Goal: Task Accomplishment & Management: Use online tool/utility

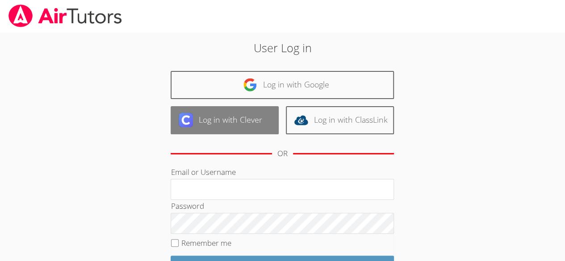
click at [244, 125] on link "Log in with Clever" at bounding box center [225, 120] width 108 height 28
click at [213, 128] on link "Log in with Clever" at bounding box center [225, 120] width 108 height 28
click at [242, 119] on link "Log in with Clever" at bounding box center [225, 120] width 108 height 28
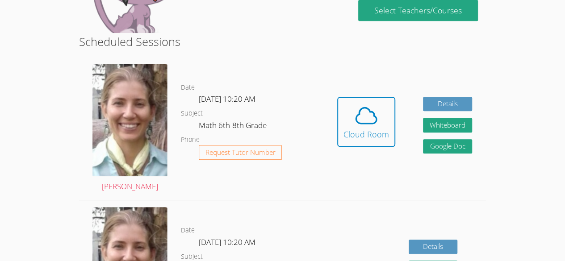
scroll to position [189, 0]
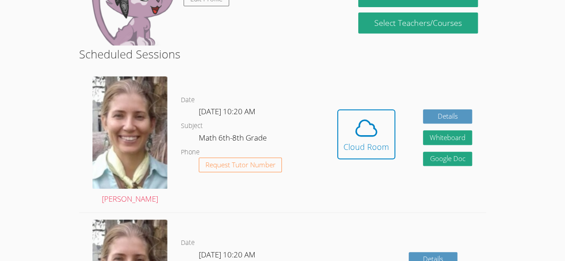
click at [368, 99] on div "Hidden Cloud Room Details Whiteboard Hidden Google Doc" at bounding box center [405, 141] width 163 height 143
click at [365, 136] on icon at bounding box center [366, 128] width 21 height 16
click at [344, 132] on span at bounding box center [367, 128] width 46 height 25
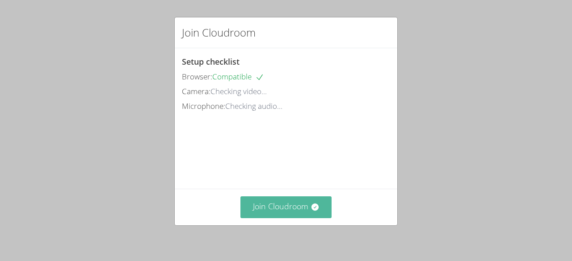
click at [282, 217] on button "Join Cloudroom" at bounding box center [286, 208] width 92 height 22
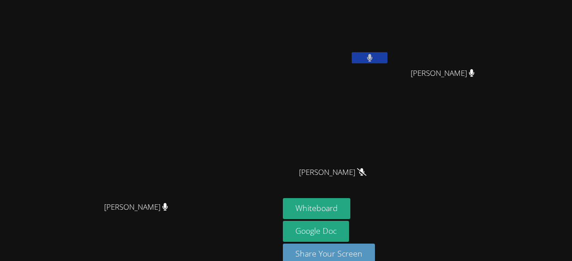
click at [389, 46] on video at bounding box center [336, 34] width 106 height 60
click at [389, 29] on video at bounding box center [336, 34] width 106 height 60
click at [350, 213] on button "Whiteboard" at bounding box center [316, 208] width 67 height 21
click at [498, 185] on div "Genesis Teo-Cotill Kener Rubio Hernandez Kener Rubio Hernandez Maria Alvarado-S…" at bounding box center [391, 101] width 216 height 195
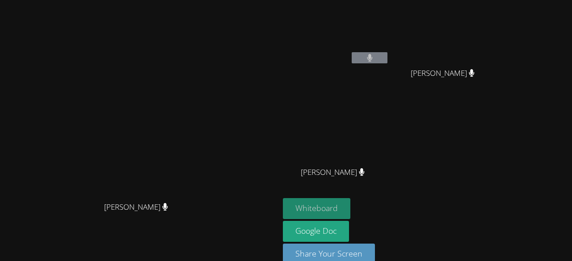
click at [350, 210] on button "Whiteboard" at bounding box center [316, 208] width 67 height 21
drag, startPoint x: 421, startPoint y: 142, endPoint x: 275, endPoint y: 94, distance: 154.2
click at [207, 94] on video at bounding box center [140, 120] width 134 height 153
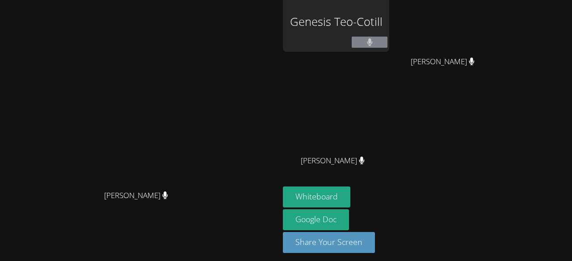
click at [368, 25] on div "Genesis Teo-Cotill" at bounding box center [336, 22] width 106 height 60
click at [207, 84] on video at bounding box center [140, 109] width 134 height 153
click at [379, 18] on div "Genesis Teo-Cotill" at bounding box center [336, 22] width 106 height 60
click at [379, 19] on div "Genesis Teo-Cotill" at bounding box center [336, 22] width 106 height 60
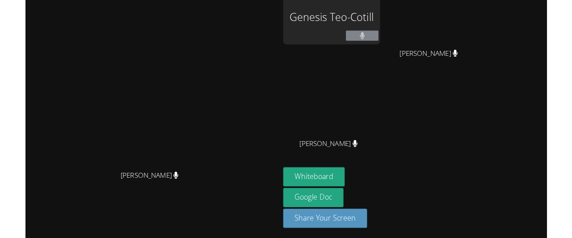
scroll to position [0, 0]
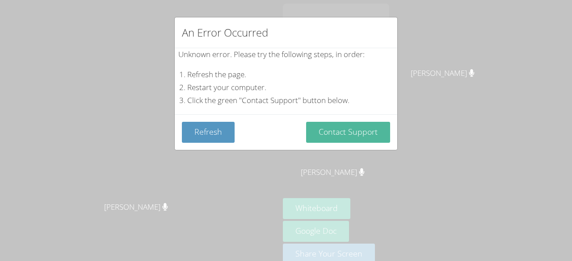
click at [347, 133] on button "Contact Support" at bounding box center [348, 132] width 84 height 21
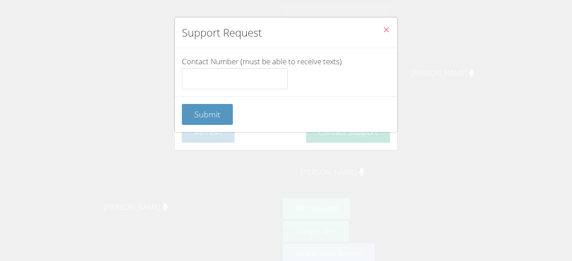
click at [383, 33] on icon "Close" at bounding box center [387, 30] width 8 height 8
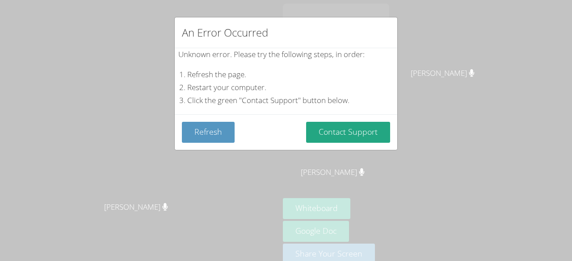
click at [274, 56] on div "Unknown error. Please try the following steps, in order: Refresh the page. Rest…" at bounding box center [285, 77] width 215 height 59
drag, startPoint x: 303, startPoint y: 159, endPoint x: 305, endPoint y: 126, distance: 33.1
click at [248, 67] on div "Unknown error. Please try the following steps, in order: Refresh the page. Rest…" at bounding box center [285, 77] width 215 height 59
drag, startPoint x: 227, startPoint y: 74, endPoint x: 246, endPoint y: 74, distance: 18.3
click at [246, 74] on li "Refresh the page." at bounding box center [290, 74] width 206 height 13
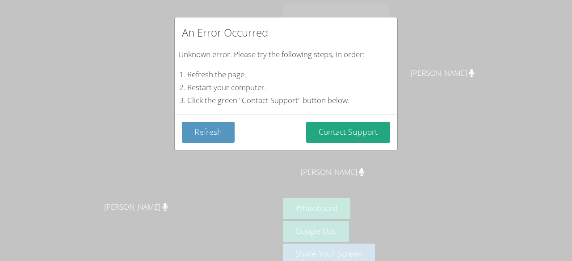
click at [255, 72] on li "Refresh the page." at bounding box center [290, 74] width 206 height 13
click at [245, 69] on li "Refresh the page." at bounding box center [290, 74] width 206 height 13
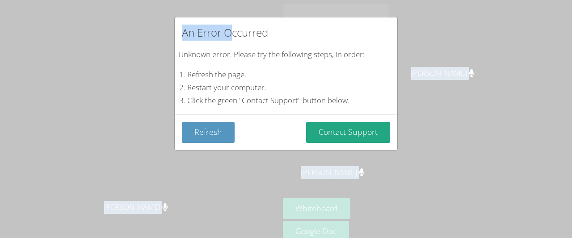
drag, startPoint x: 234, startPoint y: 12, endPoint x: 234, endPoint y: -11, distance: 23.2
click at [234, 0] on html "Diana Andrade Diana Andrade Genesis Teo-Cotill Kener Rubio Hernandez Kener Rubi…" at bounding box center [286, 119] width 572 height 238
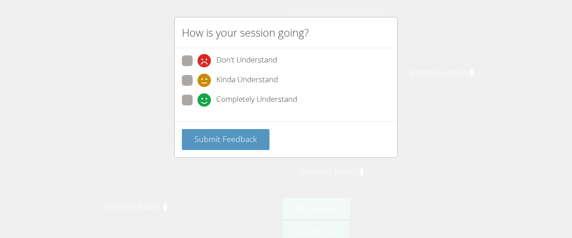
click at [233, 96] on span "Completely Understand" at bounding box center [256, 99] width 81 height 13
click at [205, 96] on input "Completely Understand" at bounding box center [202, 99] width 8 height 8
radio input "true"
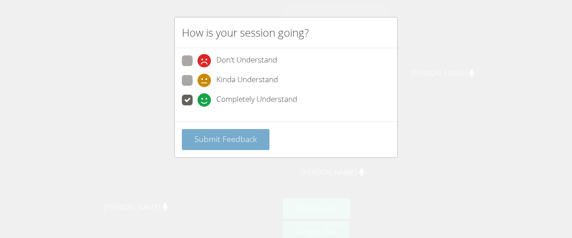
click at [229, 141] on span "Submit Feedback" at bounding box center [225, 139] width 63 height 11
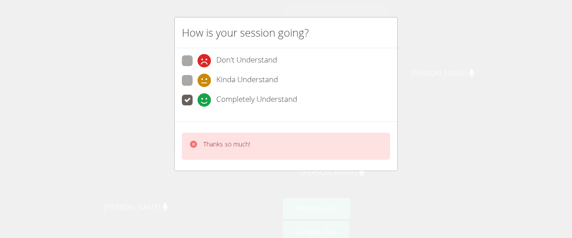
click at [289, 151] on div "Thanks so much!" at bounding box center [286, 146] width 208 height 27
click at [192, 141] on icon at bounding box center [193, 144] width 7 height 7
click at [195, 142] on icon at bounding box center [193, 144] width 7 height 7
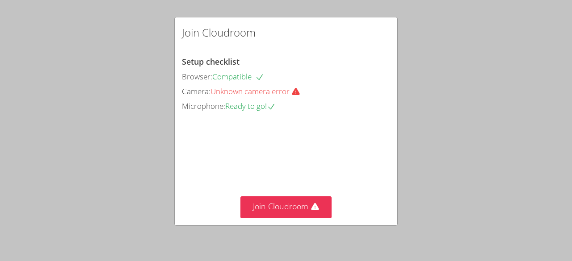
click at [260, 80] on icon at bounding box center [259, 77] width 9 height 9
